Goal: Go to known website: Access a specific website the user already knows

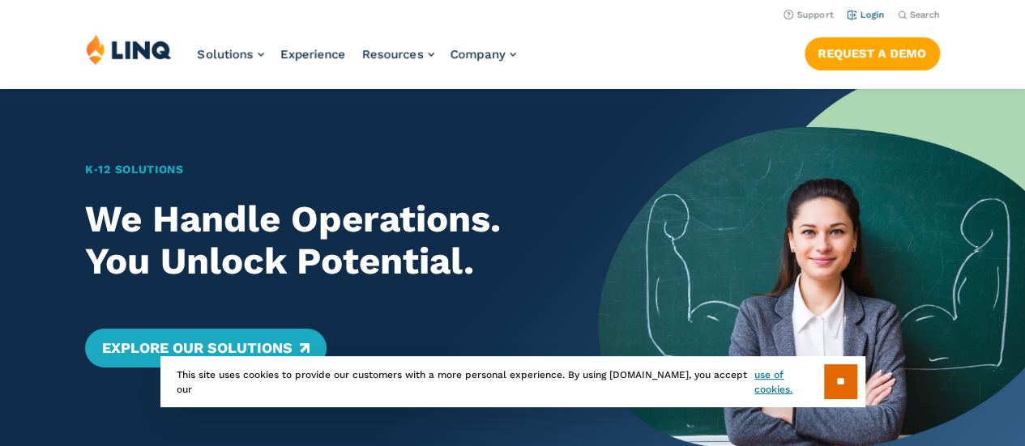
click at [870, 12] on link "Login" at bounding box center [866, 15] width 38 height 11
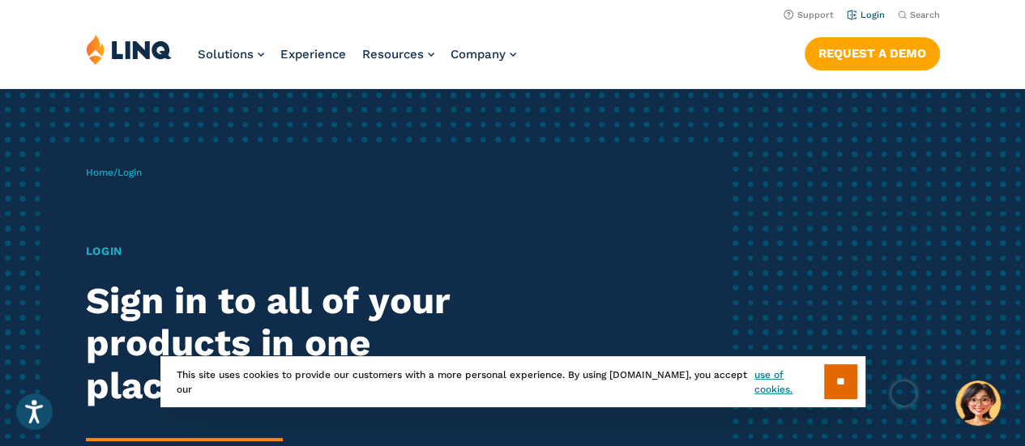
click at [869, 16] on link "Login" at bounding box center [866, 15] width 38 height 11
click at [844, 381] on input "**" at bounding box center [840, 382] width 33 height 35
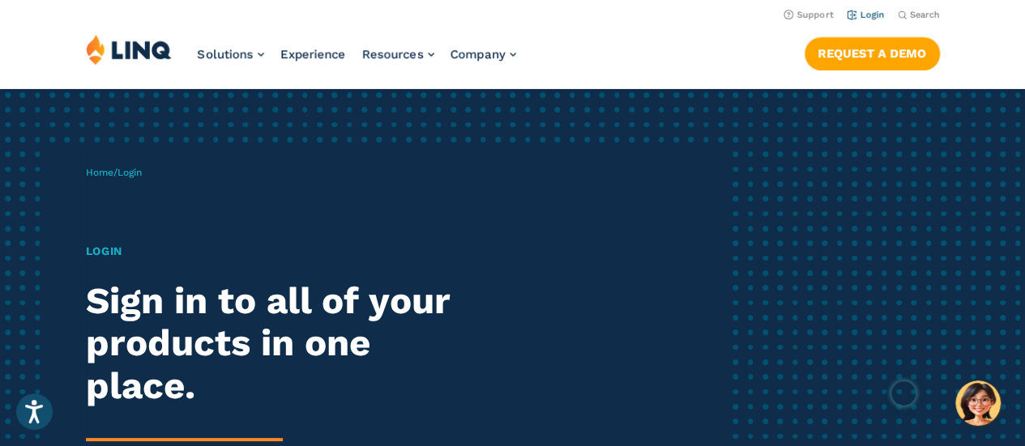
click at [875, 12] on link "Login" at bounding box center [866, 15] width 38 height 11
click at [104, 246] on h1 "Login" at bounding box center [283, 251] width 395 height 17
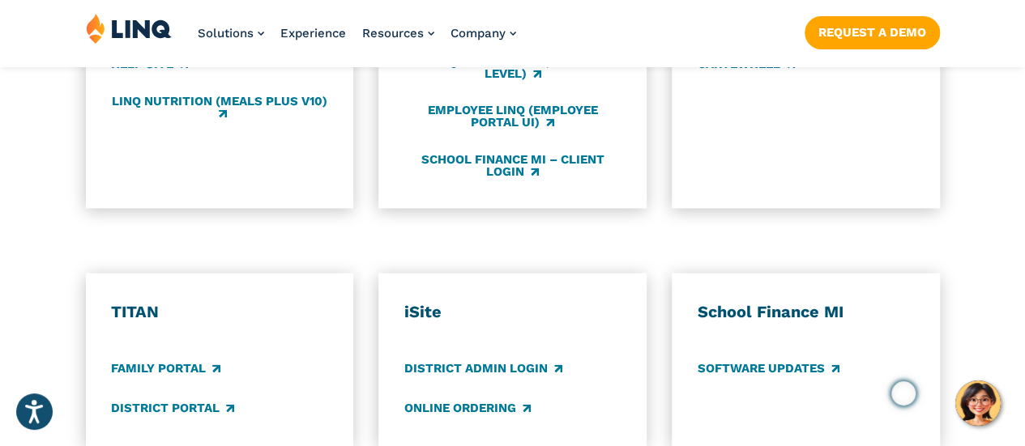
scroll to position [891, 0]
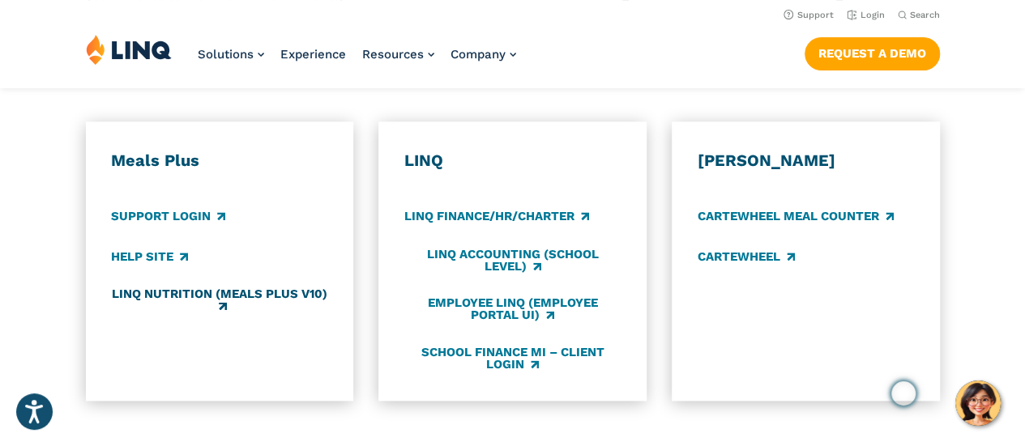
click at [200, 288] on link "LINQ Nutrition (Meals Plus v10)" at bounding box center [219, 301] width 216 height 27
